Goal: Transaction & Acquisition: Obtain resource

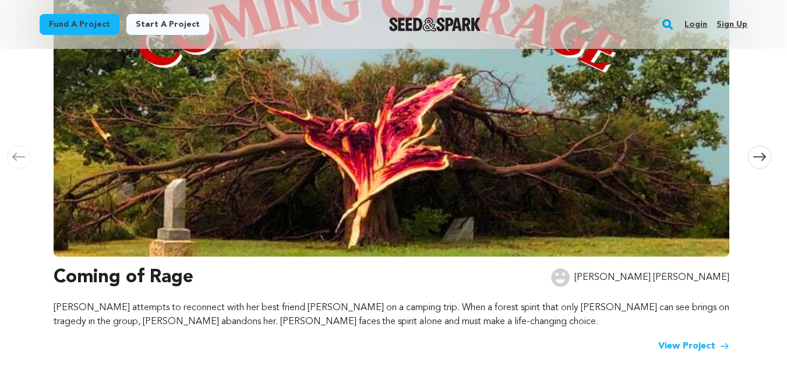
scroll to position [233, 0]
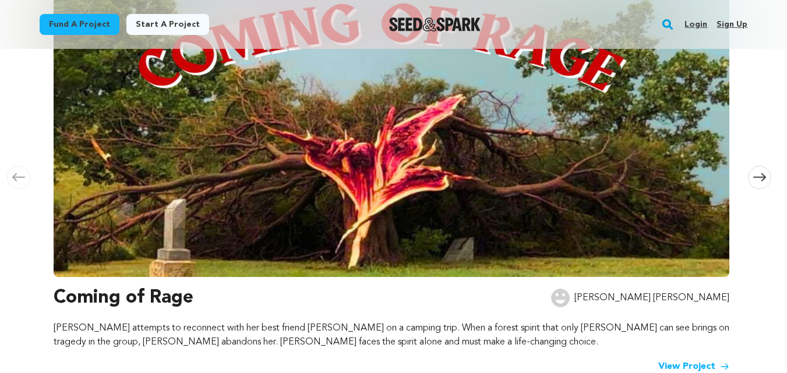
click at [720, 368] on icon at bounding box center [724, 366] width 9 height 9
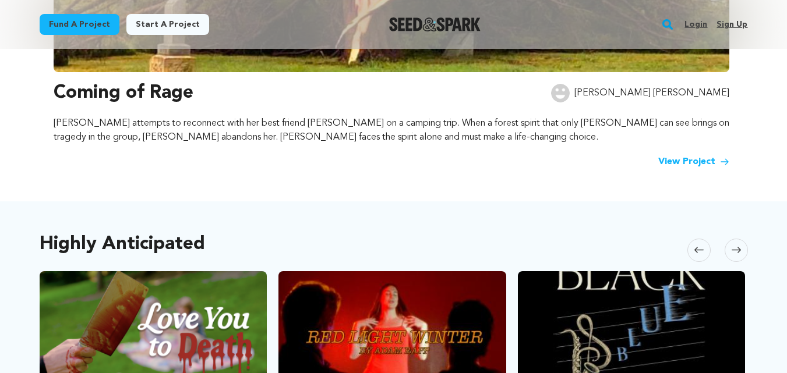
scroll to position [350, 0]
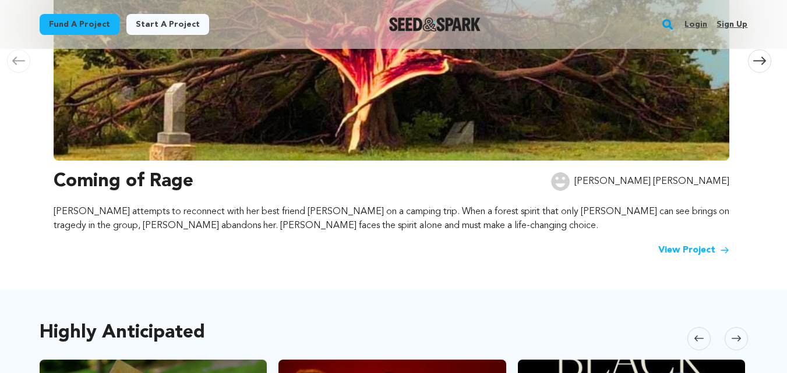
click at [107, 26] on link "Fund a project" at bounding box center [80, 24] width 80 height 21
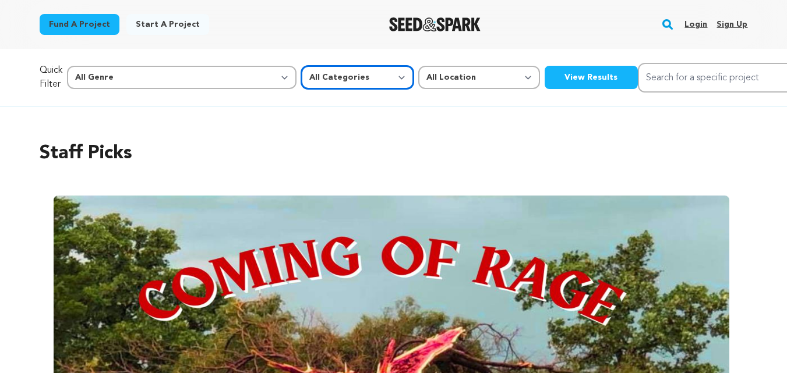
click at [301, 84] on select "All Categories Film Feature Film Short Series Music Video Comics Artist Residen…" at bounding box center [357, 77] width 112 height 23
click at [301, 66] on select "All Categories Film Feature Film Short Series Music Video Comics Artist Residen…" at bounding box center [357, 77] width 112 height 23
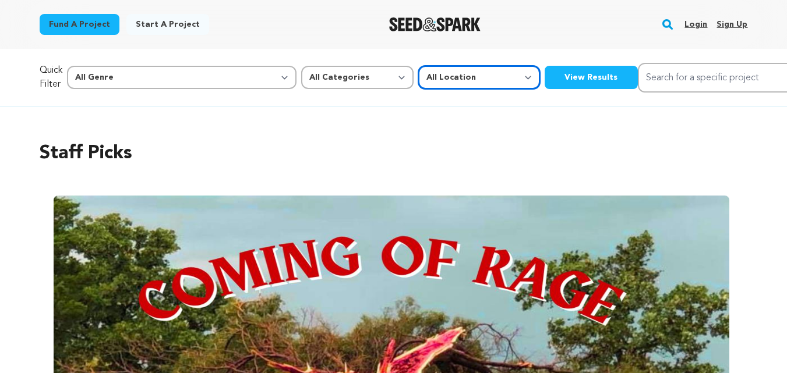
click at [418, 84] on select "All Location Everywhere United States Canada" at bounding box center [479, 77] width 122 height 23
click at [418, 66] on select "All Location Everywhere United States Canada" at bounding box center [479, 77] width 122 height 23
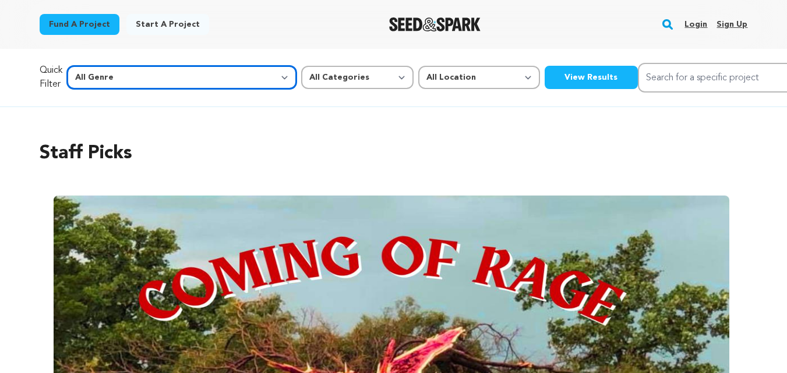
click at [203, 79] on select "All Genre Action Adventure Afrobeat Alternative Ambient Animation Bebop Big Ban…" at bounding box center [182, 77] width 230 height 23
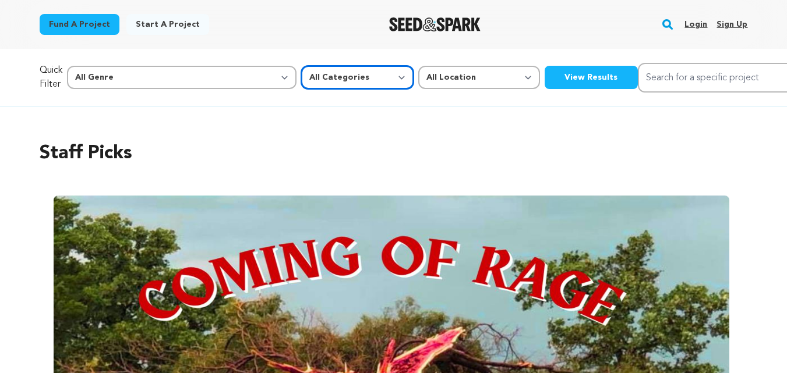
click at [301, 81] on select "All Categories Film Feature Film Short Series Music Video Comics Artist Residen…" at bounding box center [357, 77] width 112 height 23
click at [545, 83] on button "View Results" at bounding box center [591, 77] width 93 height 23
